Goal: Transaction & Acquisition: Purchase product/service

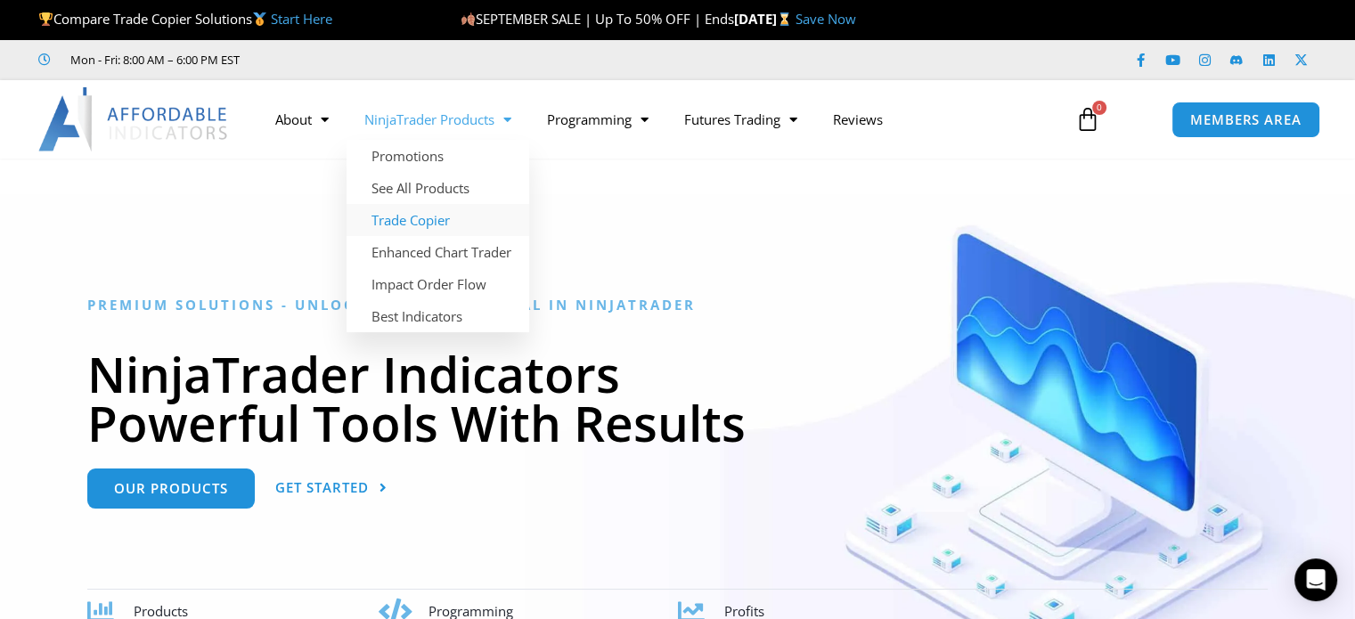
click at [431, 220] on link "Trade Copier" at bounding box center [438, 220] width 183 height 32
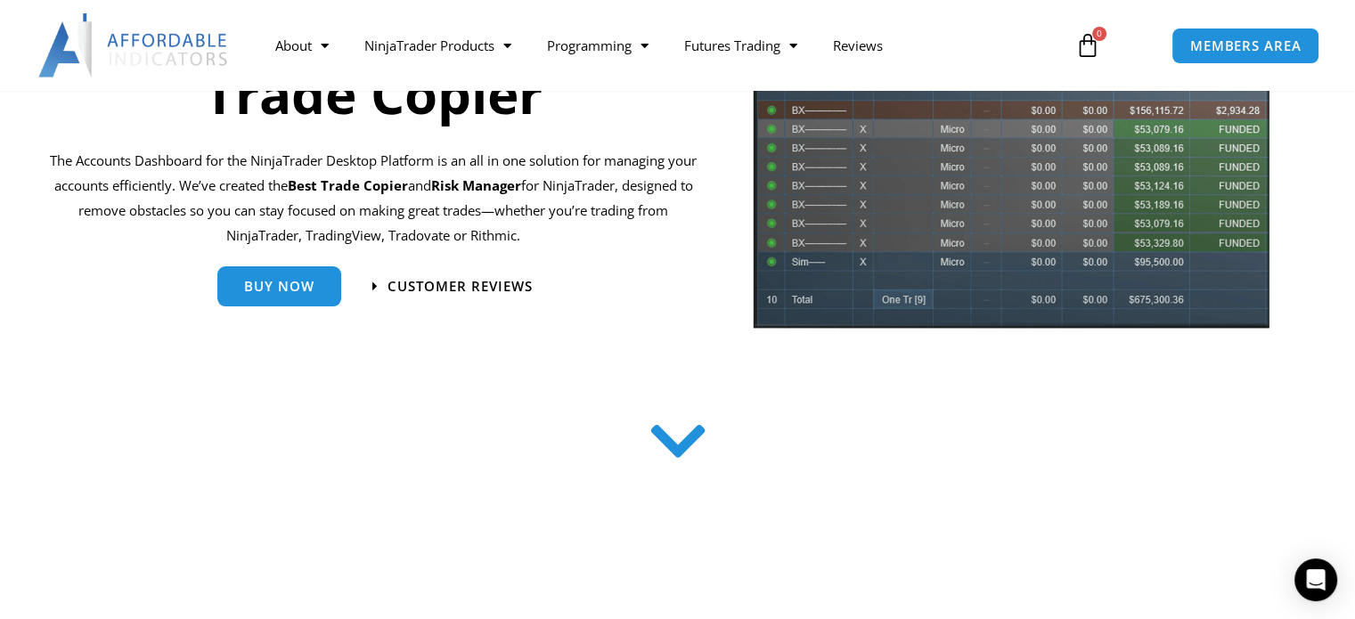
scroll to position [178, 0]
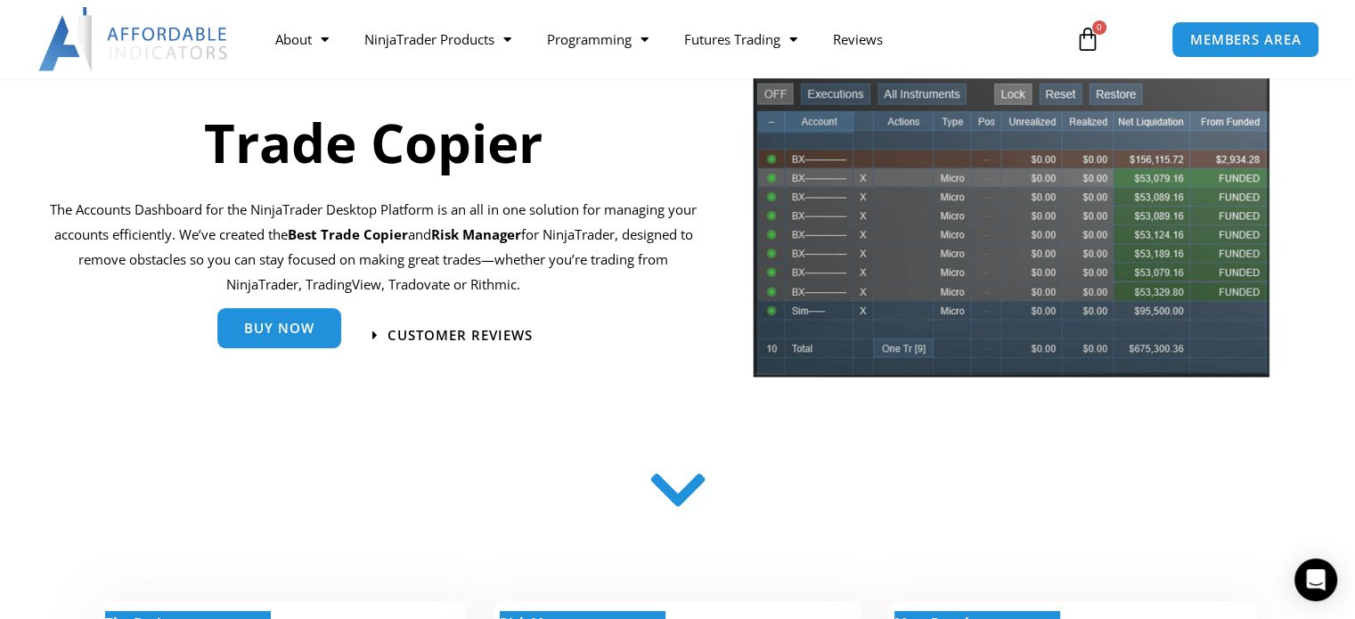
click at [301, 323] on span "Buy Now" at bounding box center [279, 328] width 70 height 13
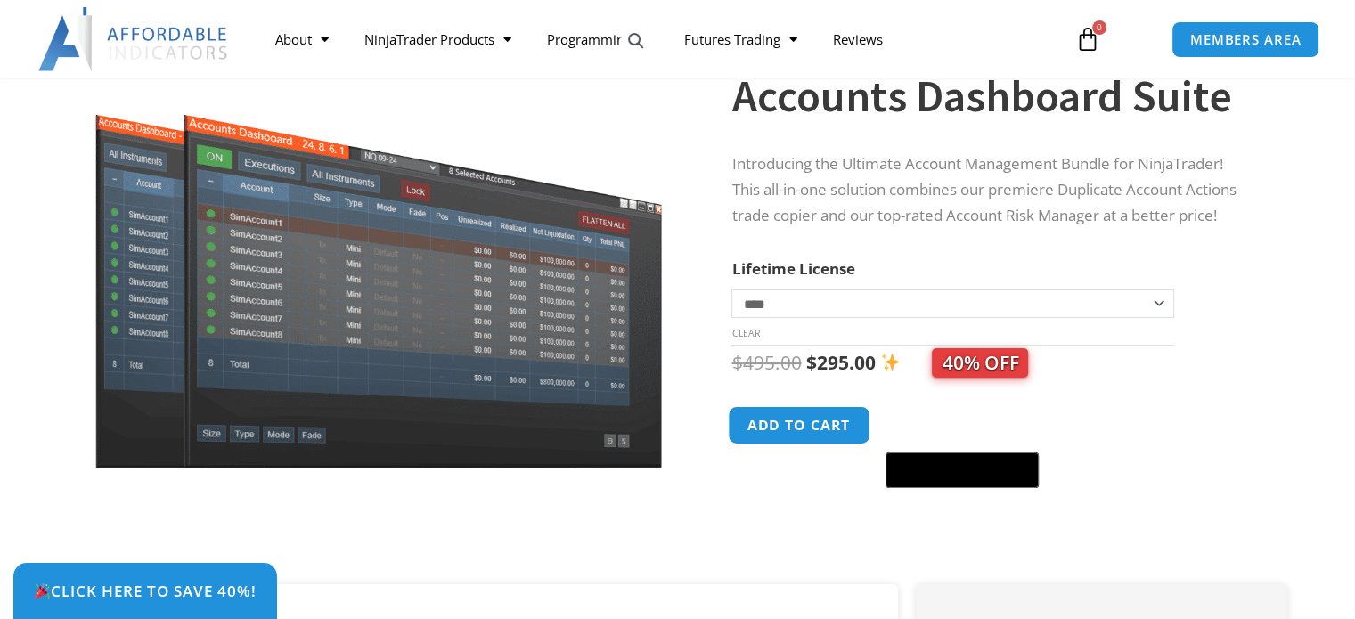
click at [784, 422] on button "Add to cart" at bounding box center [800, 425] width 143 height 38
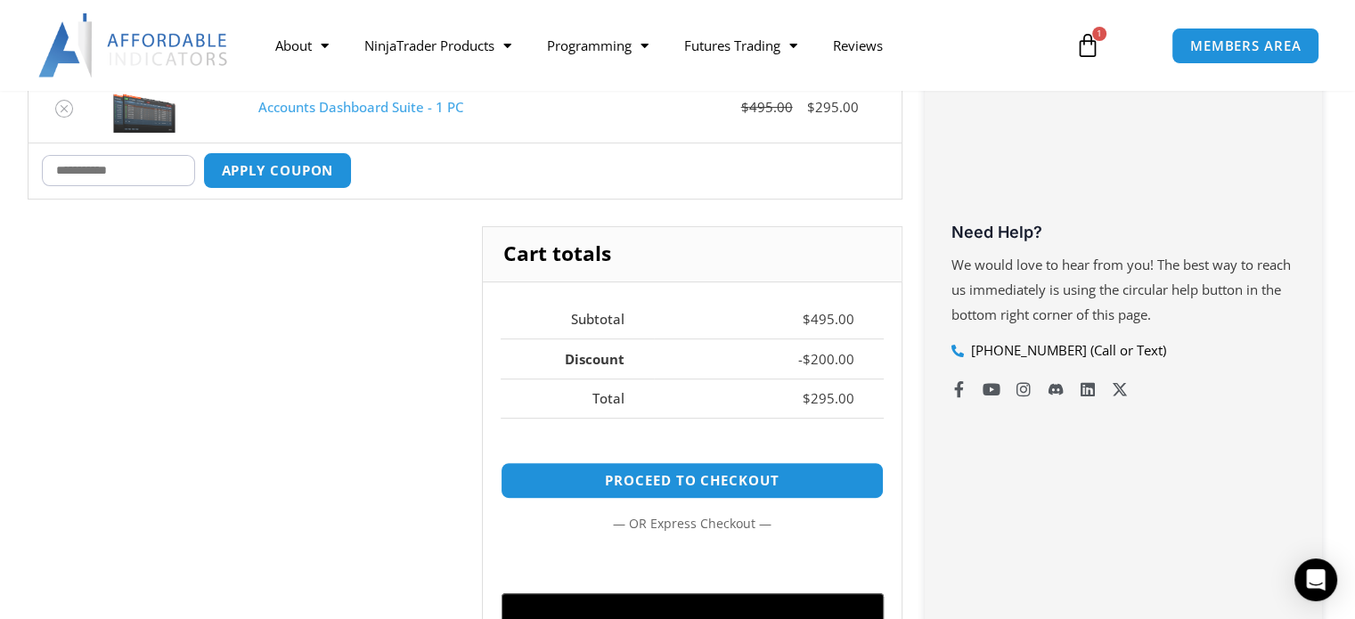
scroll to position [534, 0]
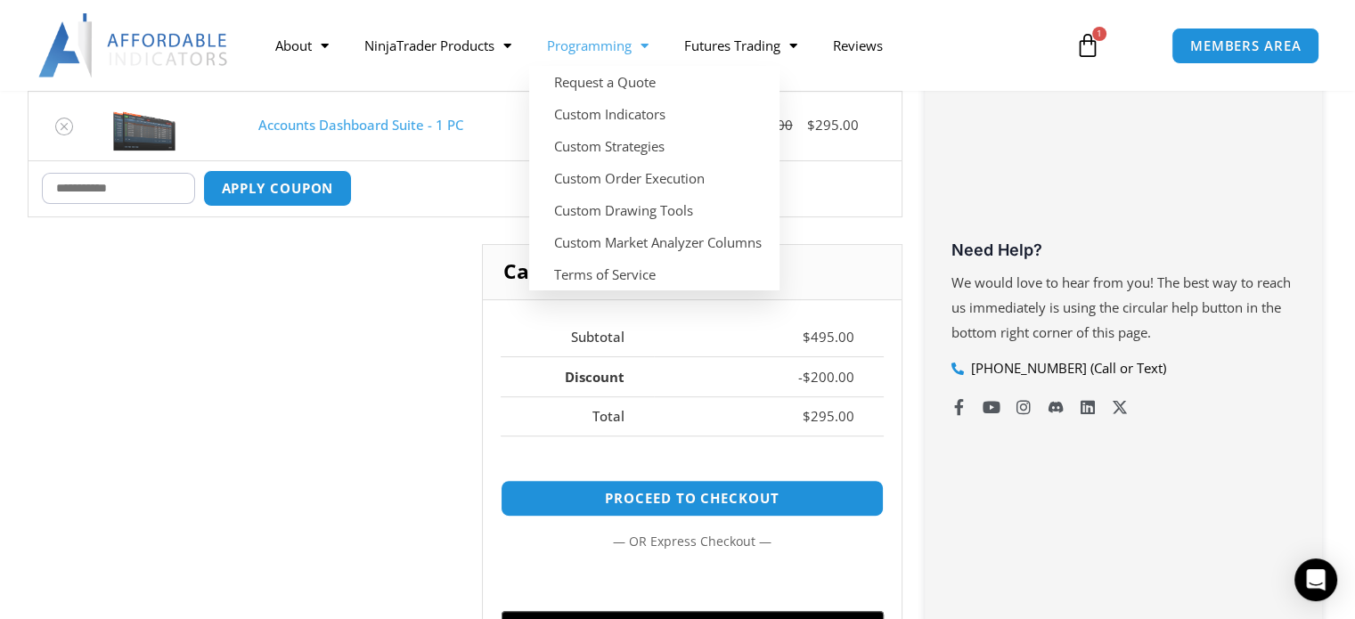
click at [632, 46] on link "Programming" at bounding box center [597, 45] width 137 height 41
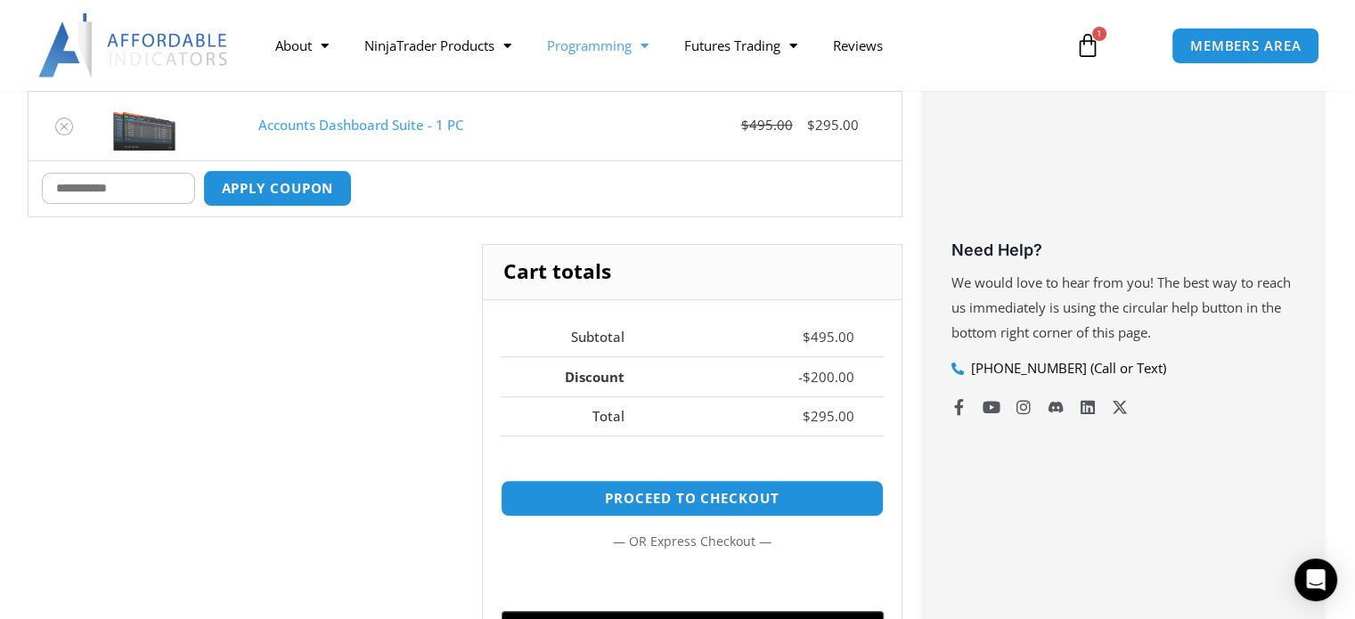
click at [631, 45] on link "Programming" at bounding box center [597, 45] width 137 height 41
click at [767, 45] on link "Futures Trading" at bounding box center [740, 45] width 149 height 41
click at [766, 45] on link "Futures Trading" at bounding box center [740, 45] width 149 height 41
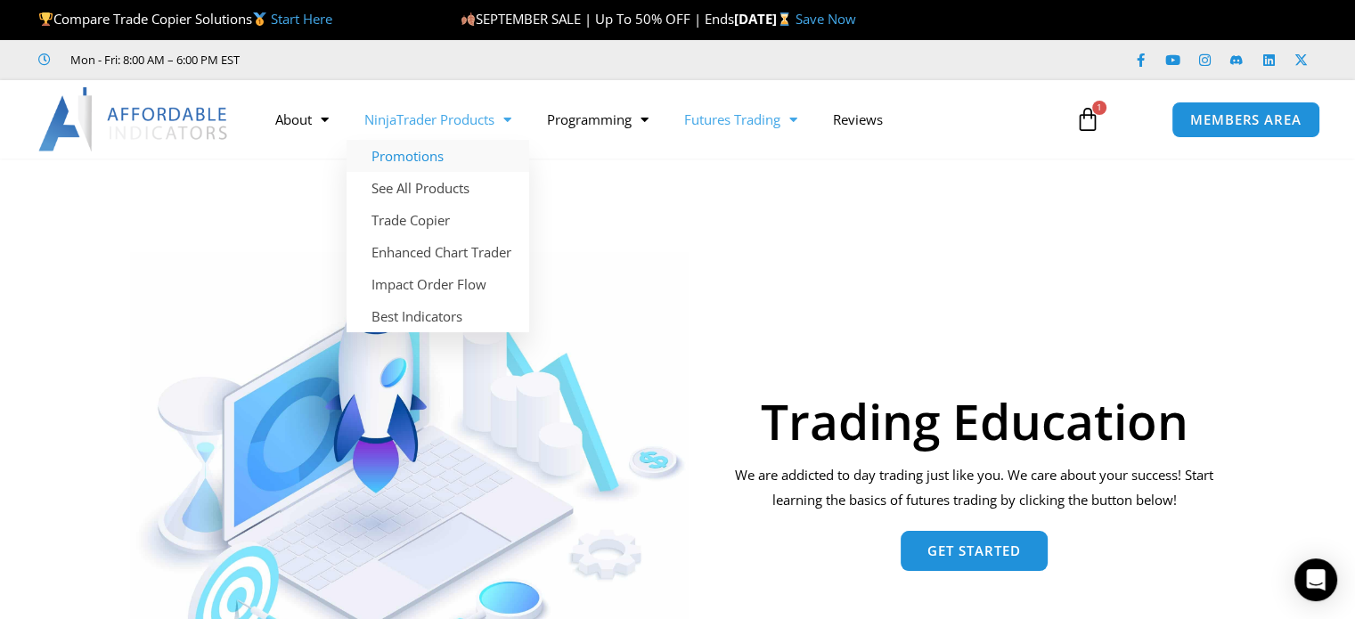
click at [445, 156] on link "Promotions" at bounding box center [438, 156] width 183 height 32
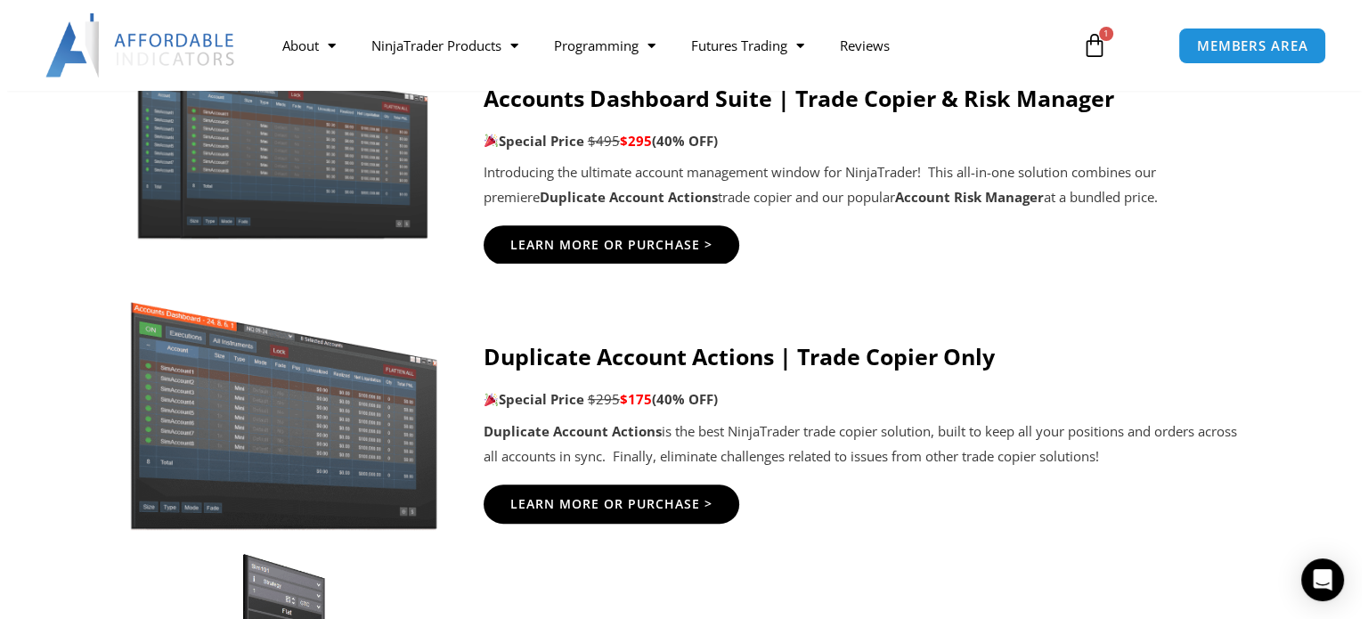
scroll to position [1069, 0]
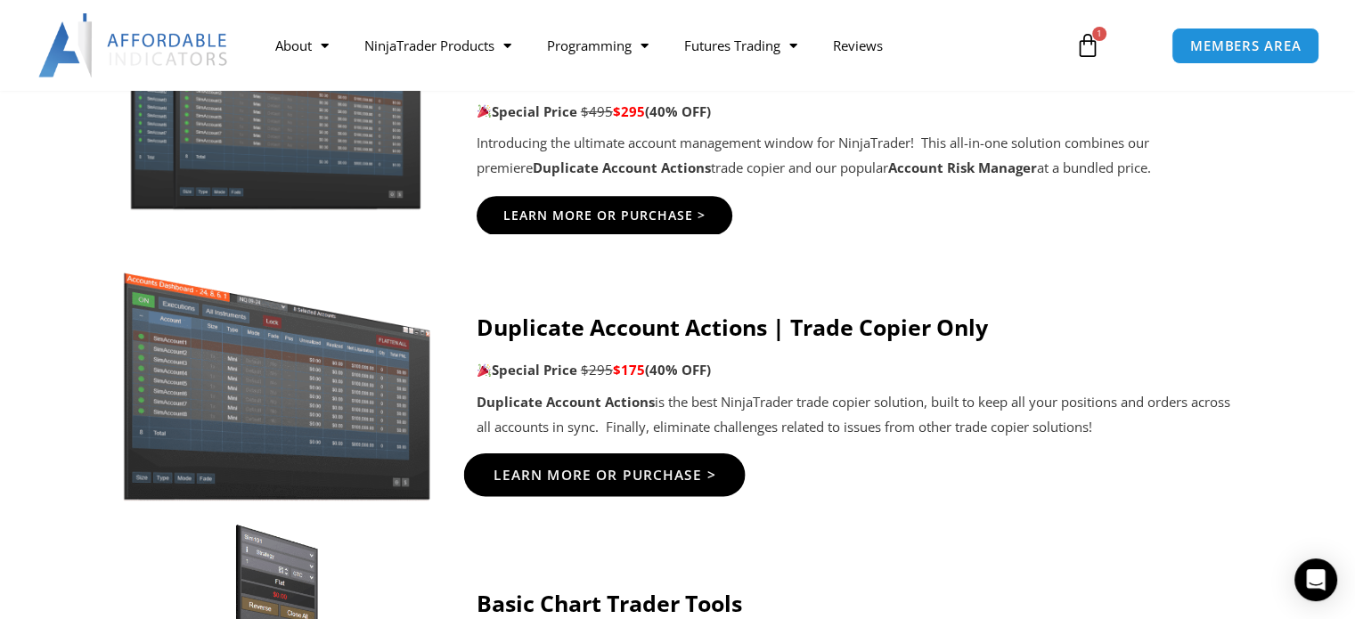
click at [656, 469] on span "Learn More Or Purchase >" at bounding box center [604, 474] width 223 height 13
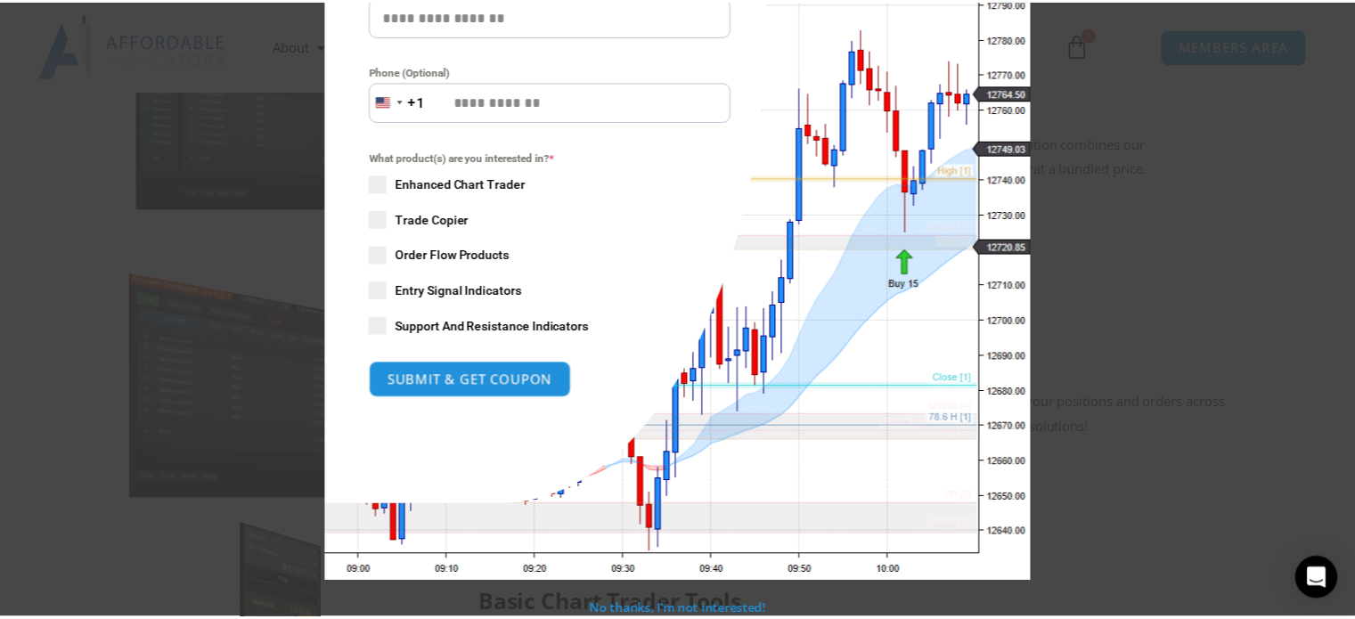
scroll to position [0, 0]
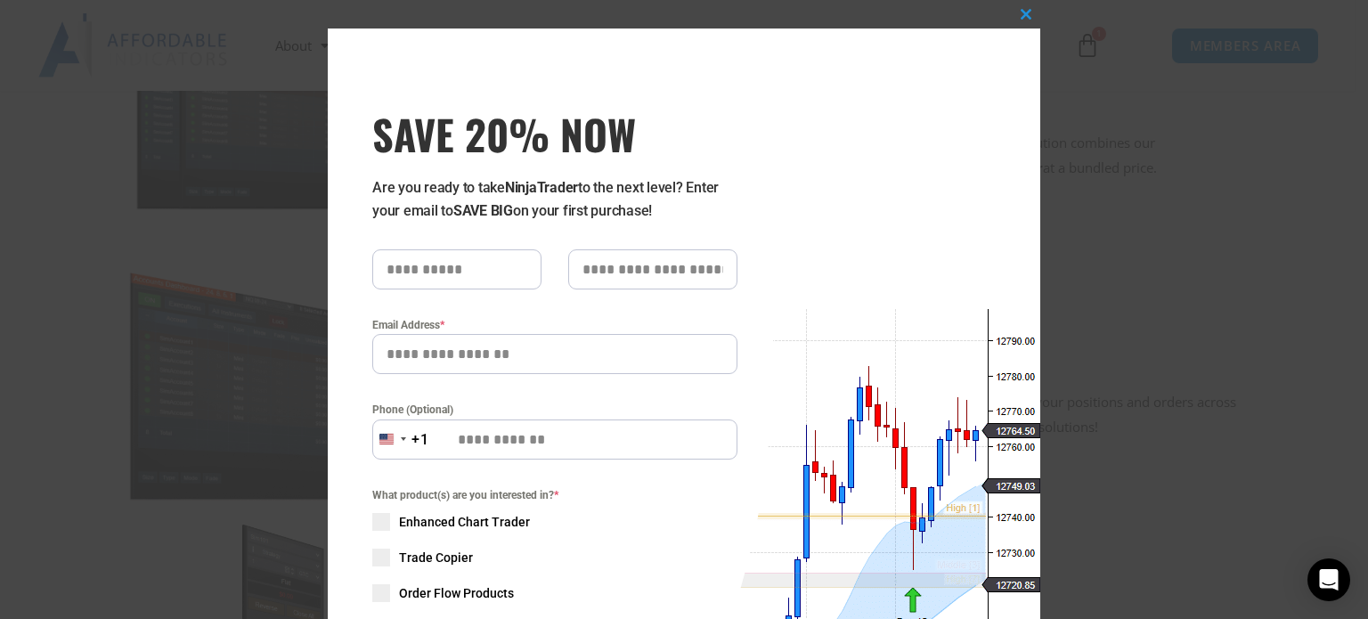
click at [1263, 217] on div "Close this module SAVE 20% NOW Are you ready to take NinjaTrader to the next le…" at bounding box center [684, 309] width 1368 height 619
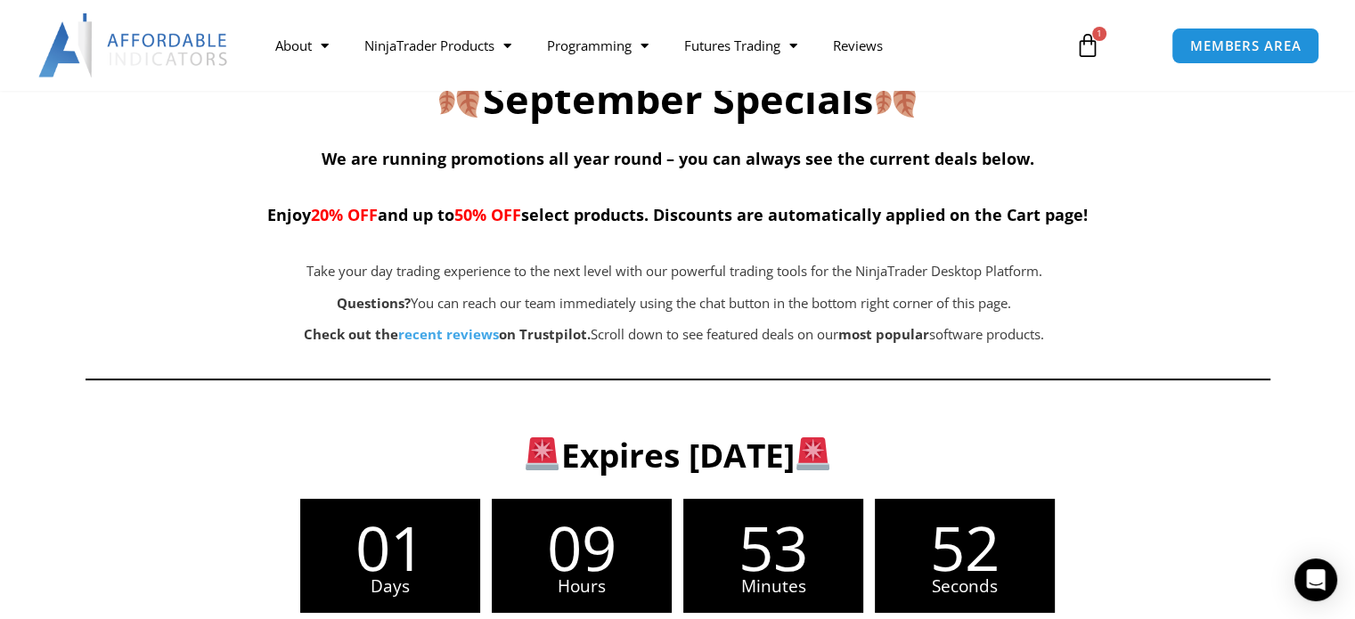
scroll to position [1069, 0]
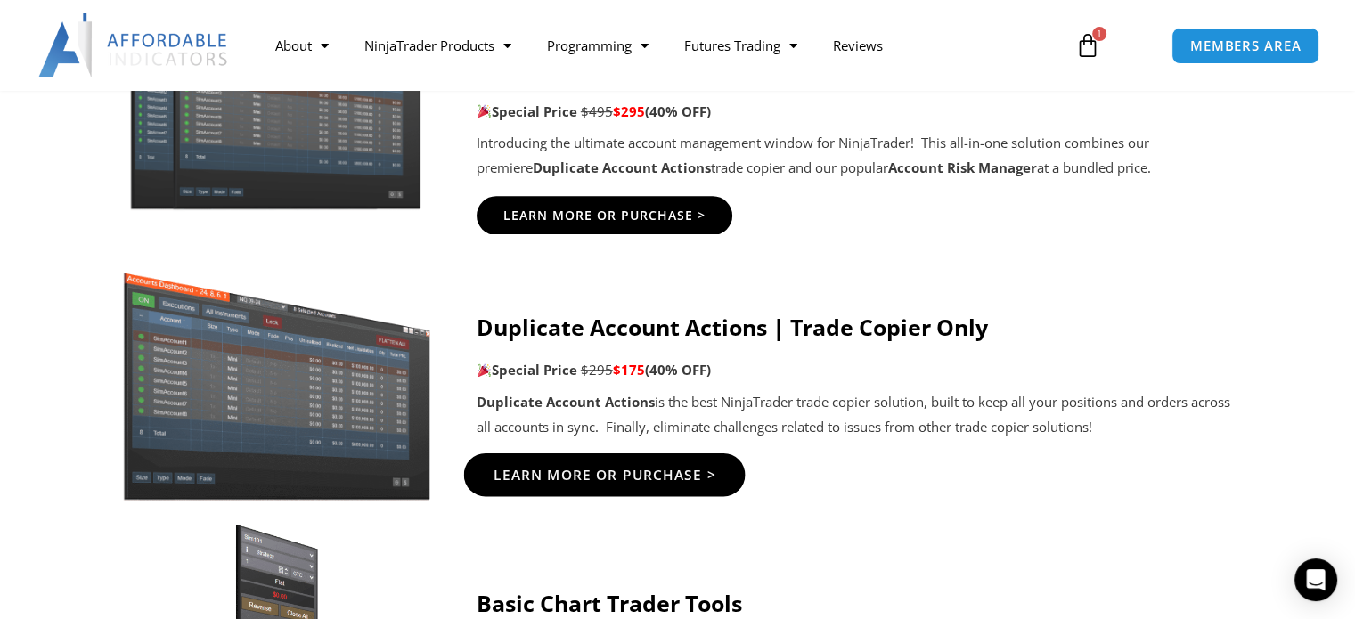
click at [638, 475] on span "Learn More Or Purchase >" at bounding box center [604, 474] width 223 height 13
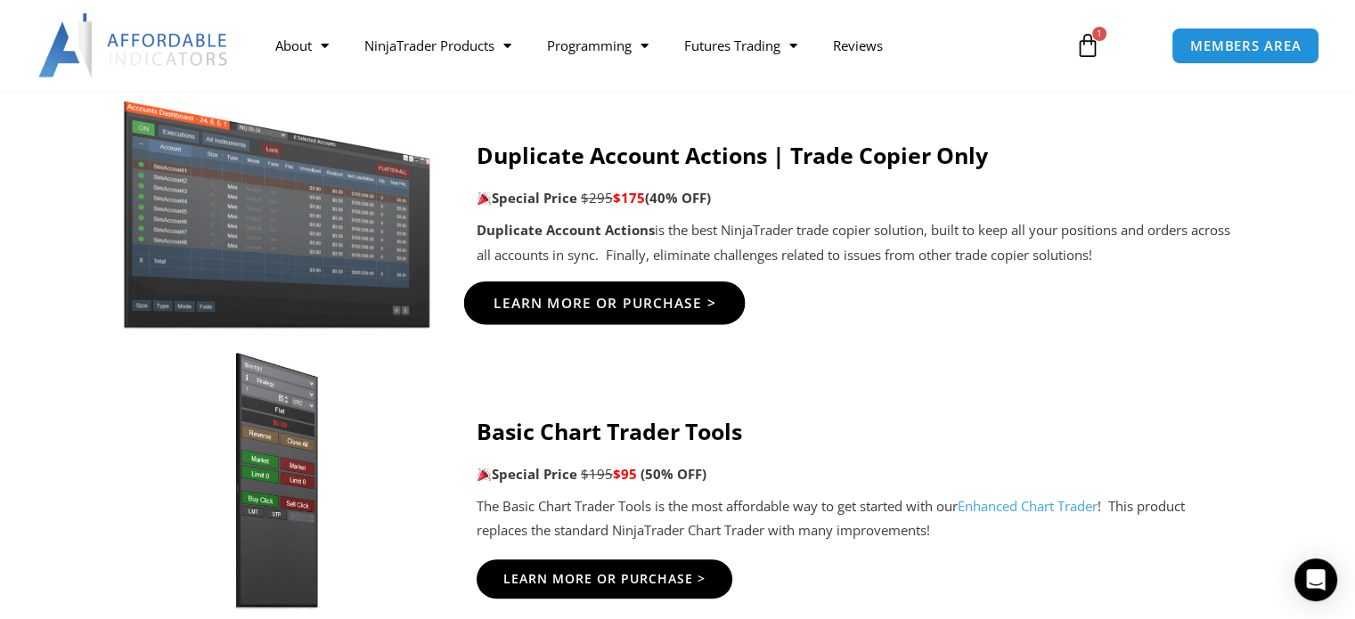
scroll to position [1247, 0]
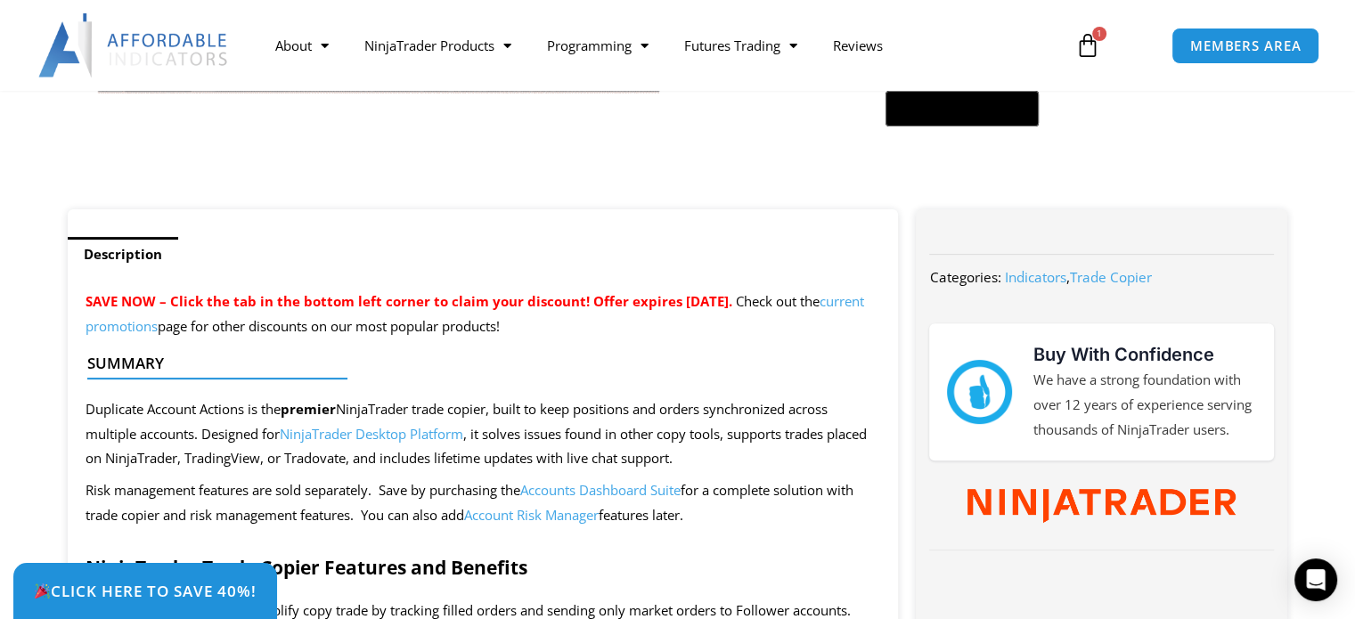
scroll to position [713, 0]
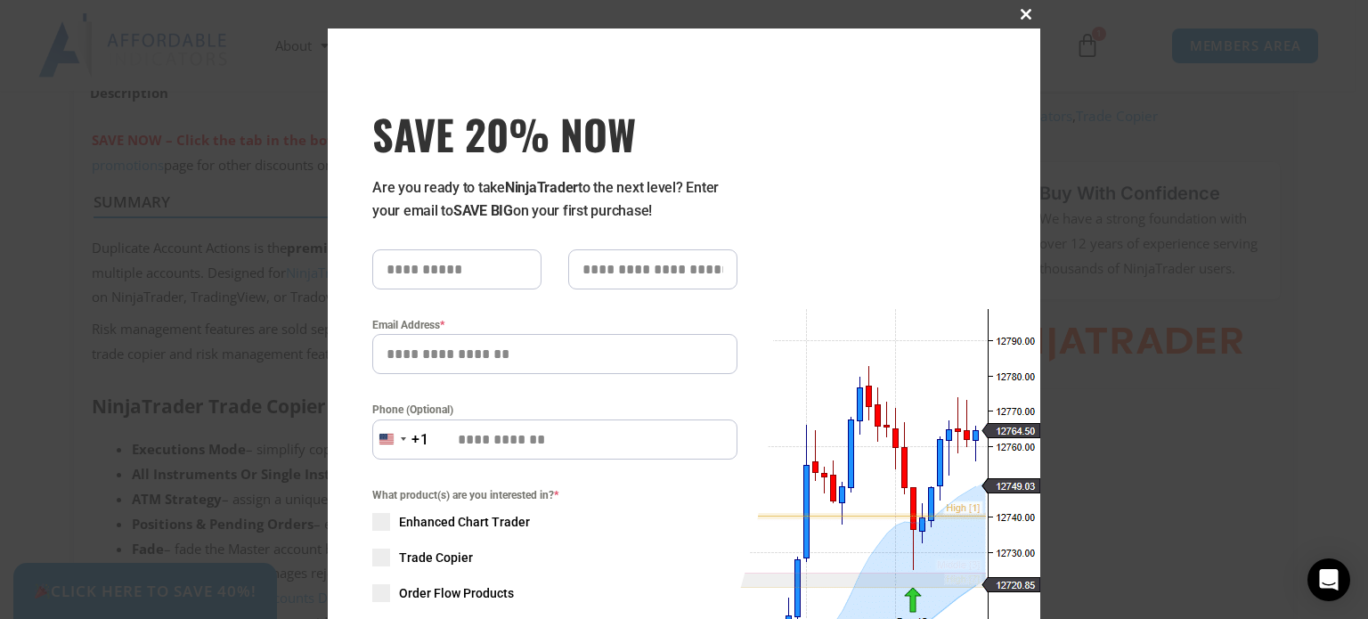
click at [1017, 13] on span "SAVE 20% NOW popup" at bounding box center [1026, 14] width 29 height 11
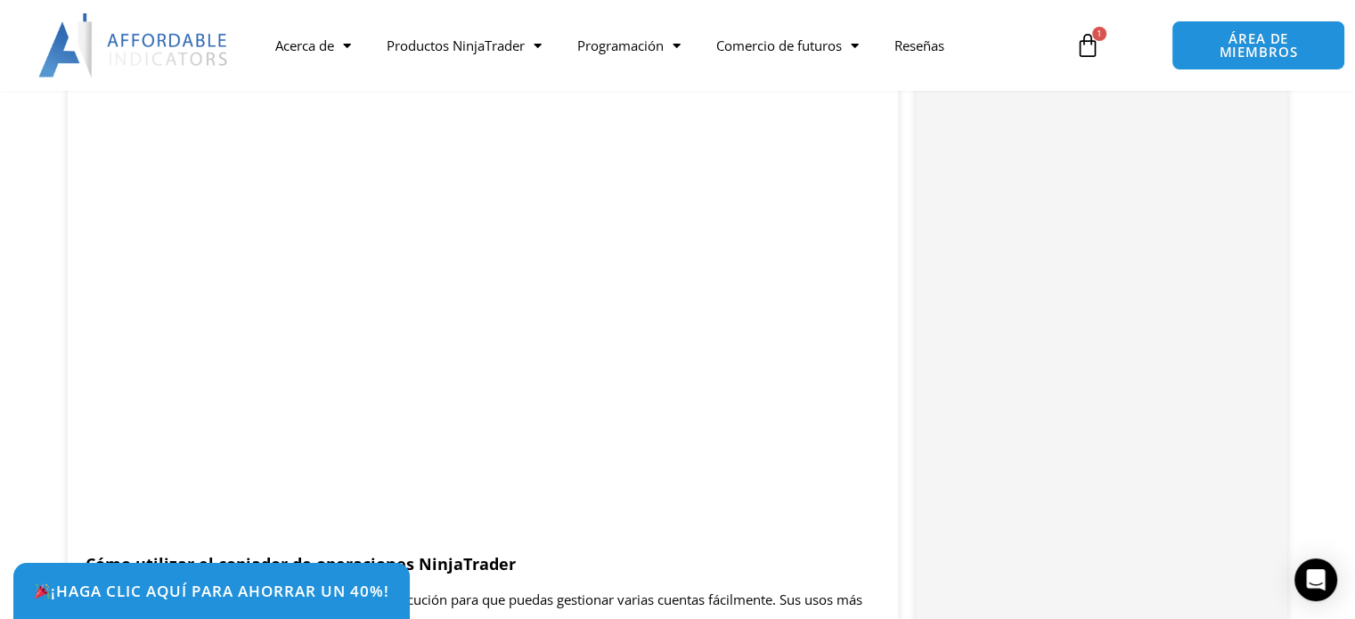
scroll to position [1625, 0]
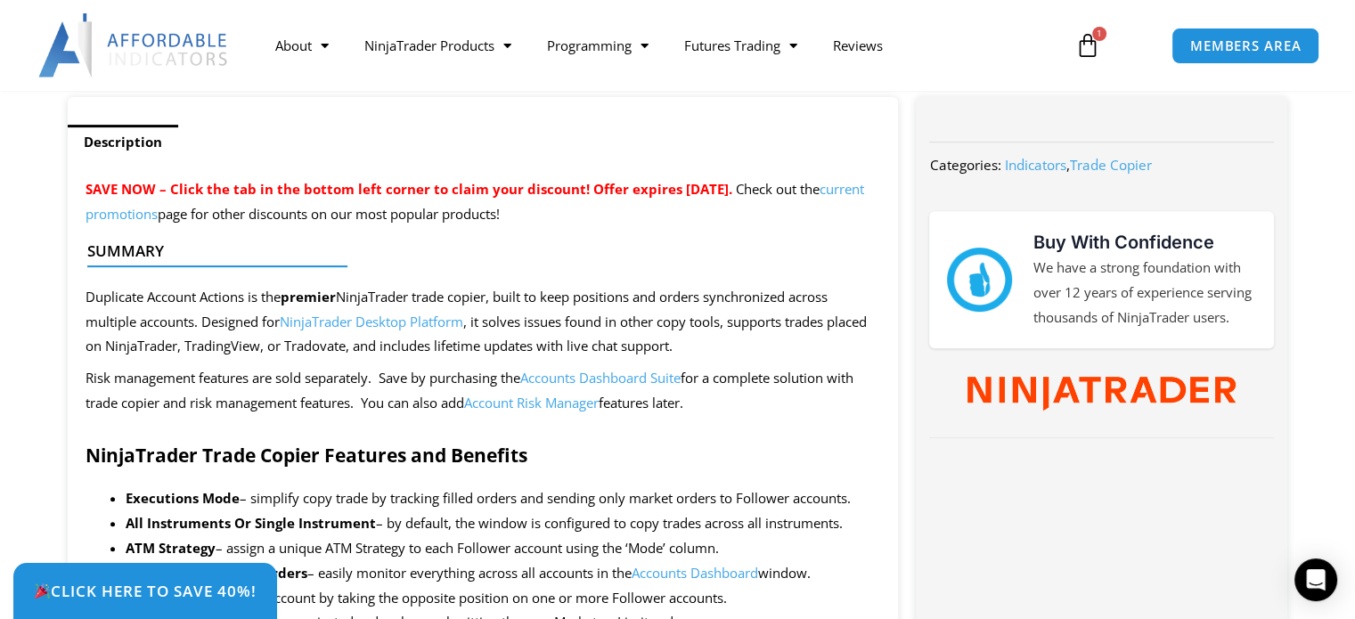
scroll to position [713, 0]
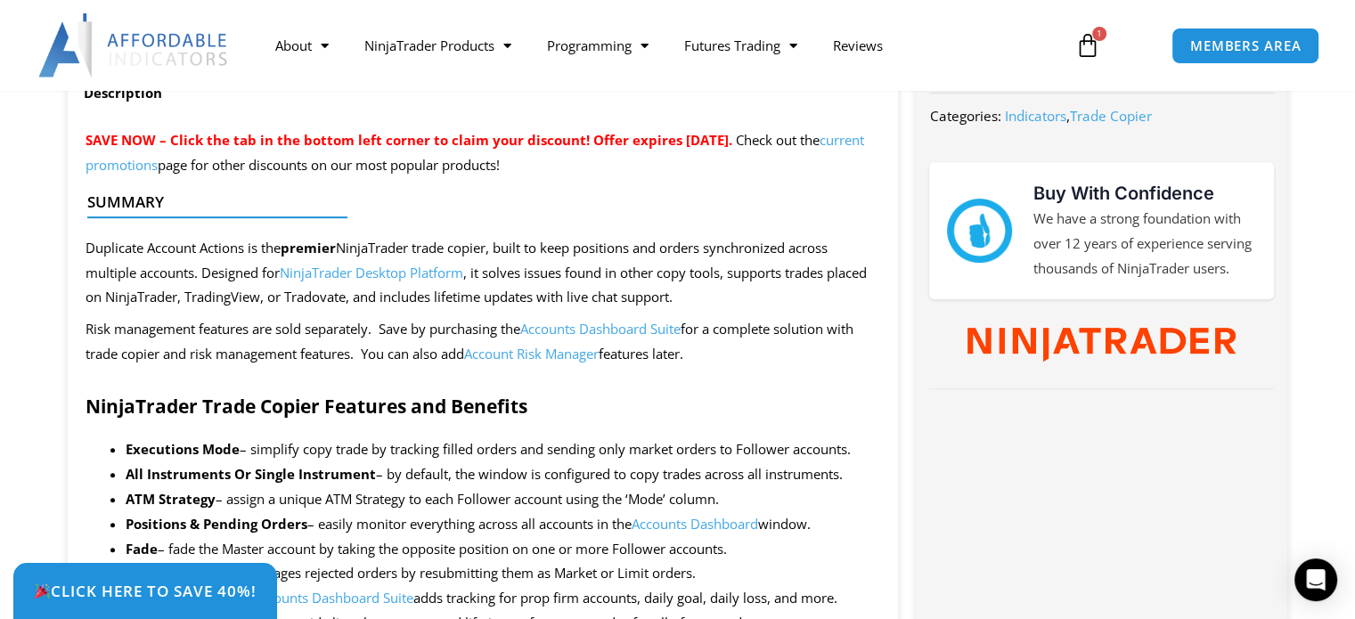
drag, startPoint x: 606, startPoint y: 415, endPoint x: 553, endPoint y: 408, distance: 53.0
click at [552, 409] on h2 "NinjaTrader Trade Copier Features and Benefits" at bounding box center [483, 407] width 795 height 24
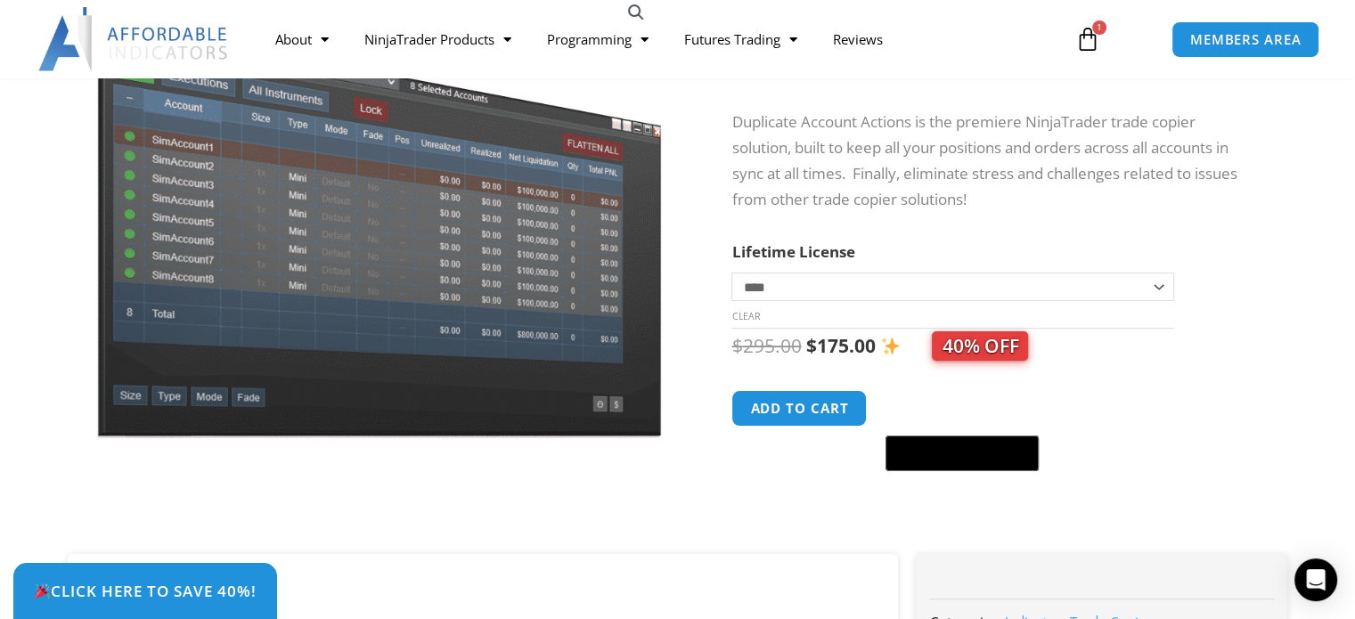
scroll to position [178, 0]
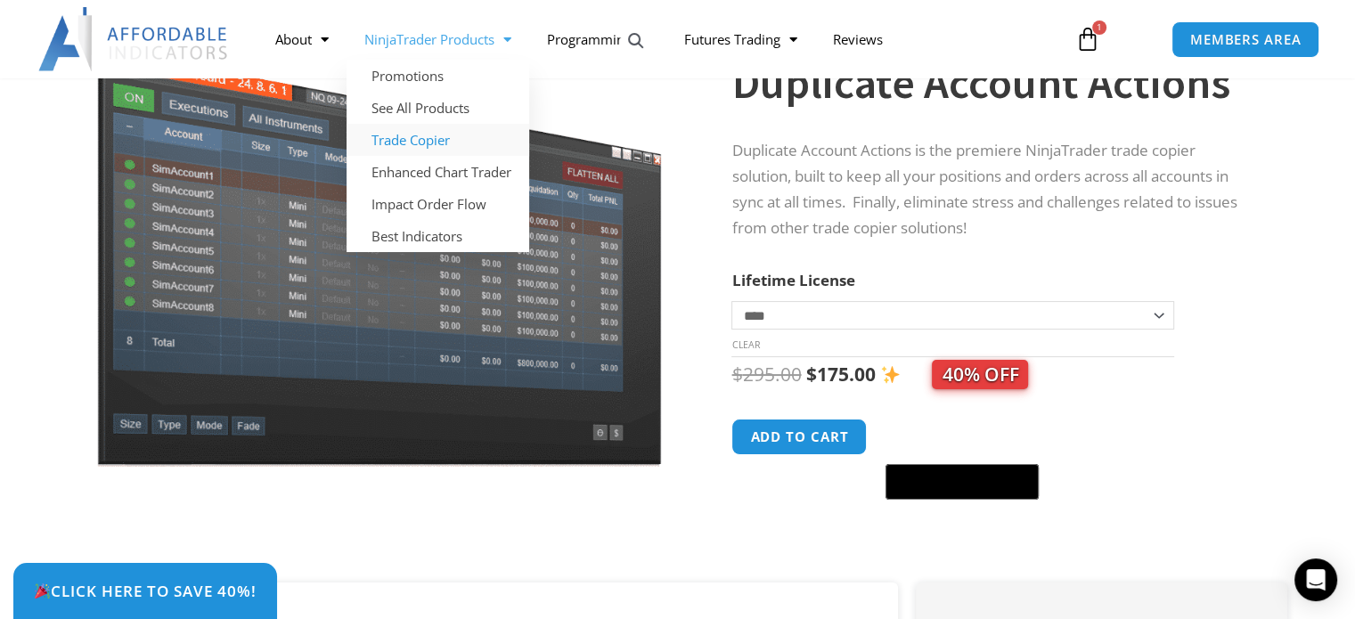
click at [430, 139] on link "Trade Copier" at bounding box center [438, 140] width 183 height 32
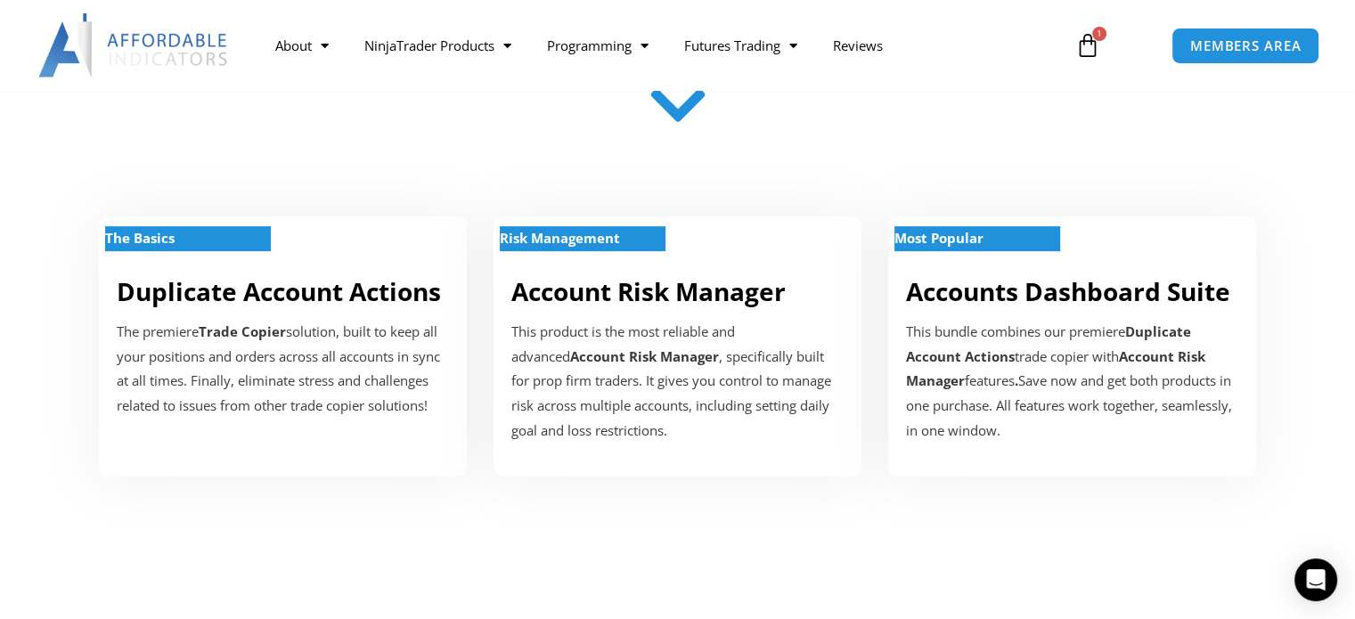
scroll to position [534, 0]
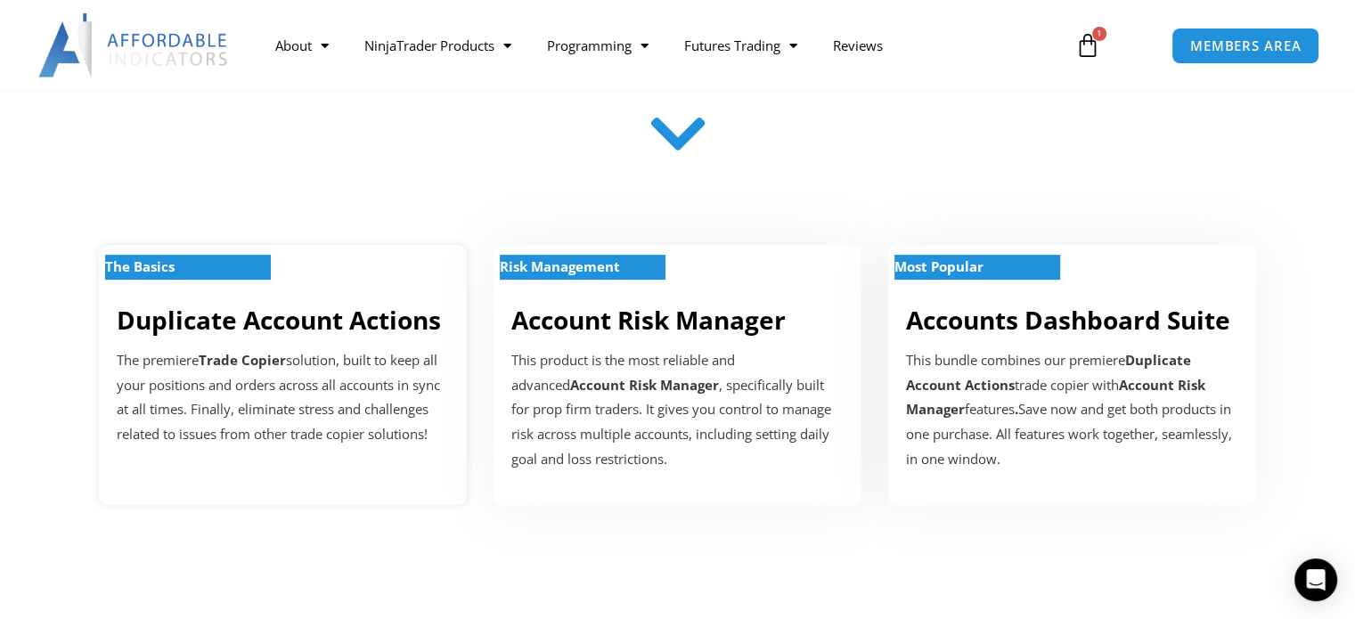
click at [212, 309] on link "Duplicate Account Actions" at bounding box center [279, 320] width 324 height 34
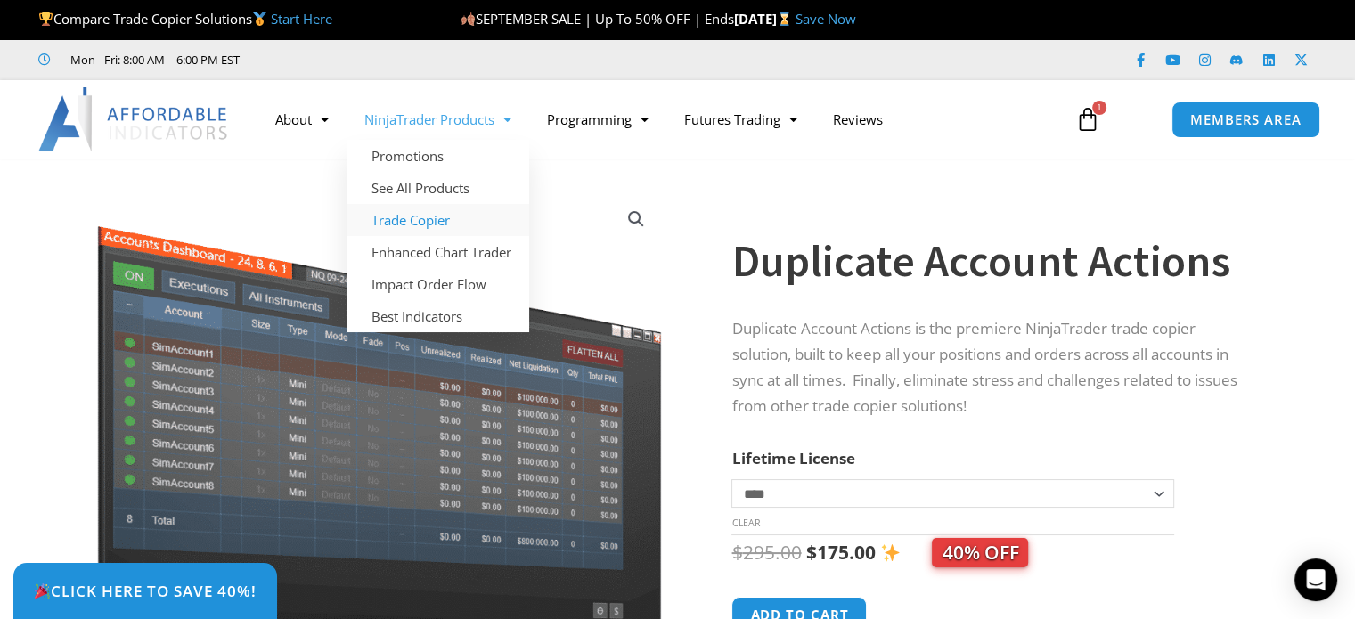
click at [423, 214] on link "Trade Copier" at bounding box center [438, 220] width 183 height 32
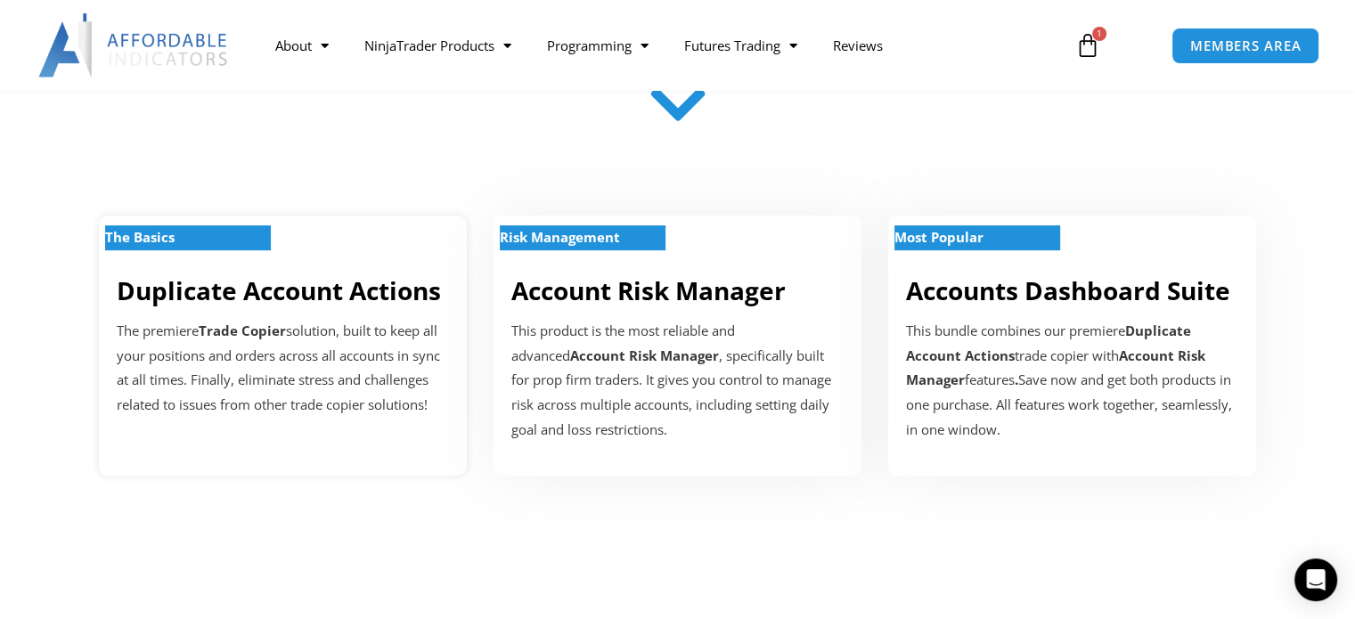
scroll to position [534, 0]
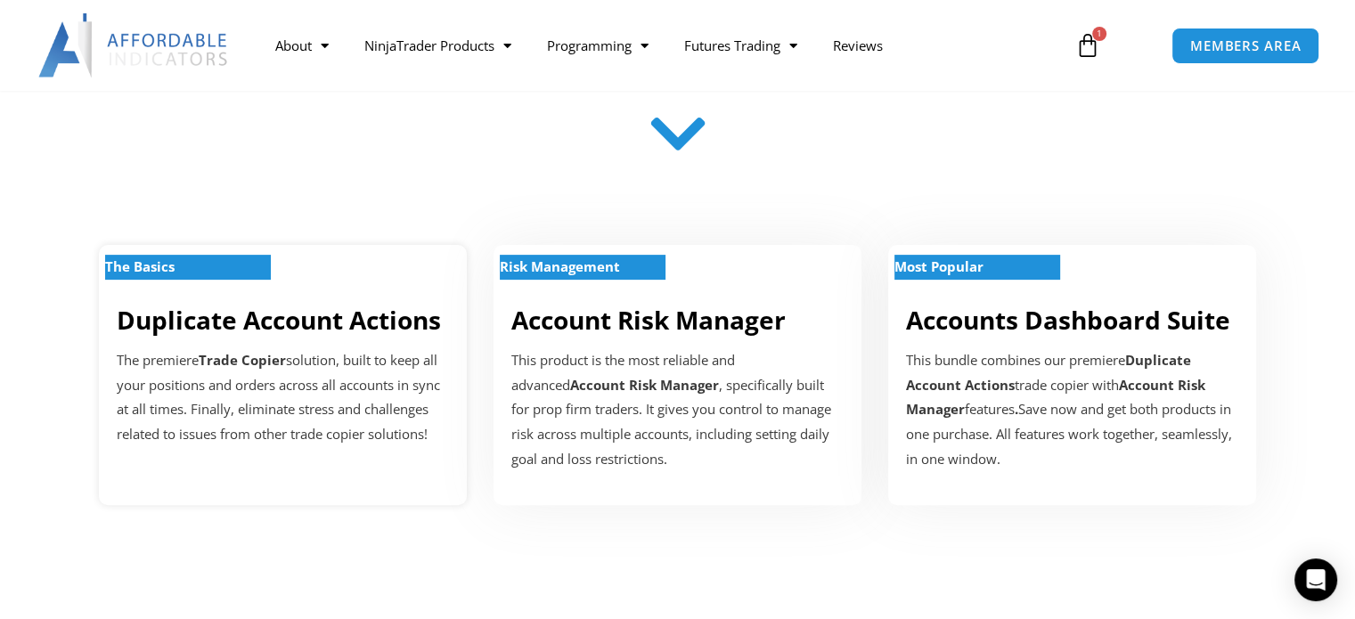
click at [297, 322] on link "Duplicate Account Actions" at bounding box center [279, 320] width 324 height 34
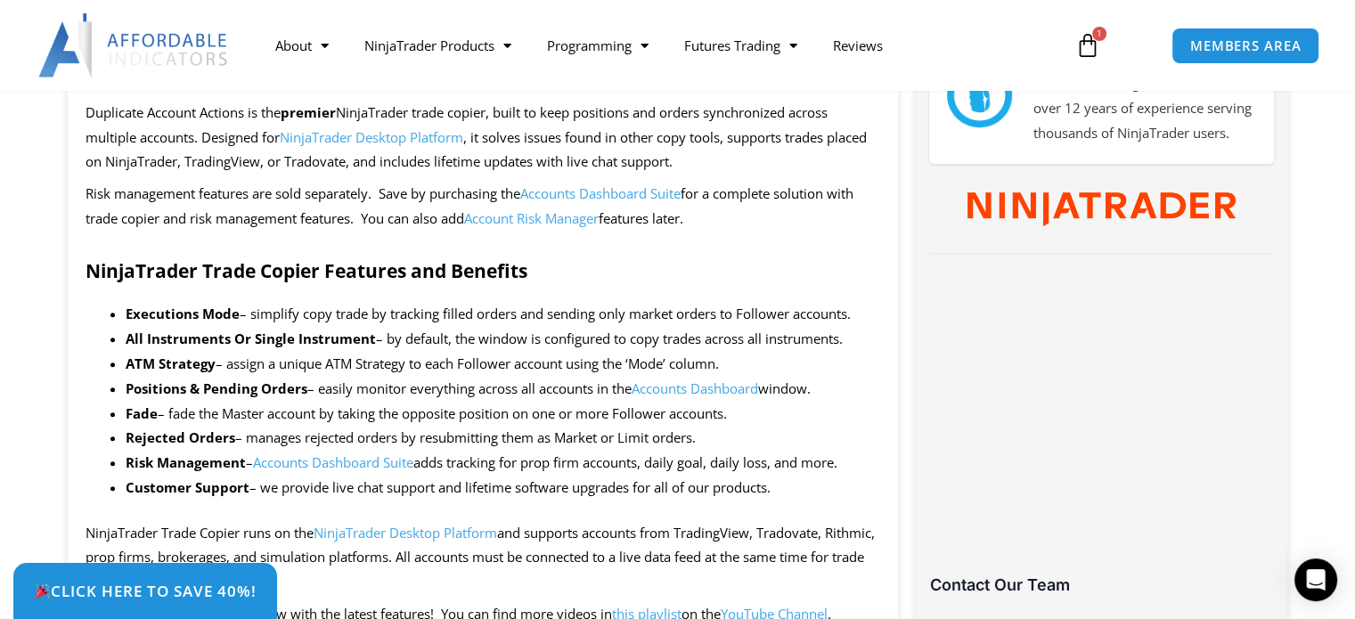
scroll to position [713, 0]
